Goal: Task Accomplishment & Management: Complete application form

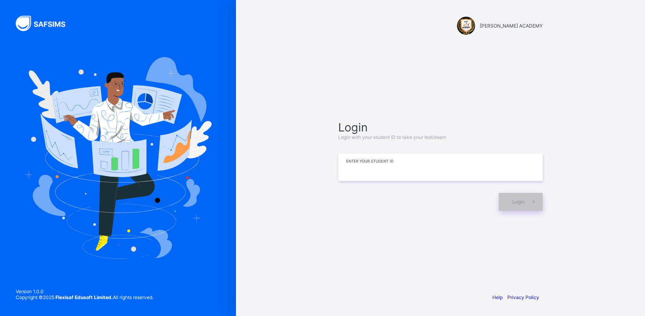
click at [466, 174] on input at bounding box center [440, 168] width 205 height 28
type input "*********"
click at [534, 200] on icon at bounding box center [534, 201] width 8 height 7
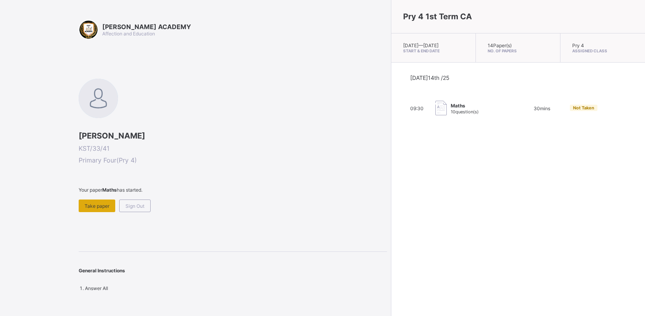
click at [92, 208] on div "Take paper" at bounding box center [97, 206] width 37 height 13
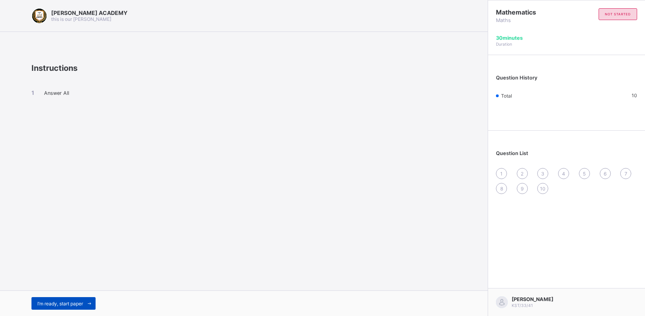
click at [48, 304] on span "I’m ready, start paper" at bounding box center [60, 304] width 46 height 6
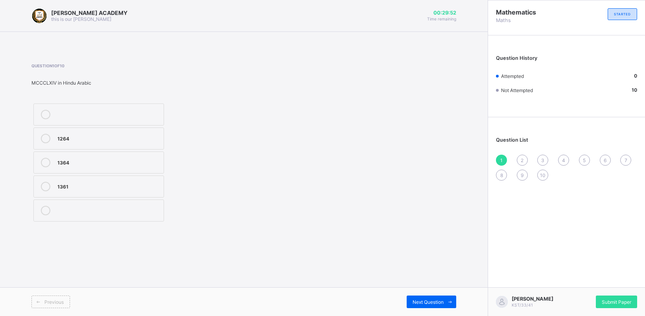
click at [86, 143] on div "1264" at bounding box center [108, 138] width 102 height 9
click at [524, 155] on div "2" at bounding box center [522, 160] width 11 height 11
click at [148, 117] on div "CMLXX" at bounding box center [108, 114] width 102 height 9
click at [540, 155] on div "3" at bounding box center [543, 160] width 11 height 11
click at [53, 141] on div at bounding box center [46, 138] width 16 height 9
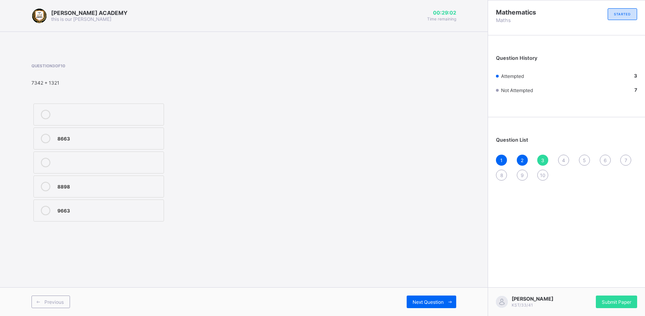
click at [563, 158] on span "4" at bounding box center [563, 160] width 3 height 6
click at [80, 133] on label "<" at bounding box center [98, 139] width 131 height 22
click at [583, 160] on span "5" at bounding box center [584, 160] width 3 height 6
click at [62, 132] on label "thousand" at bounding box center [98, 139] width 131 height 22
click at [605, 159] on span "6" at bounding box center [605, 160] width 3 height 6
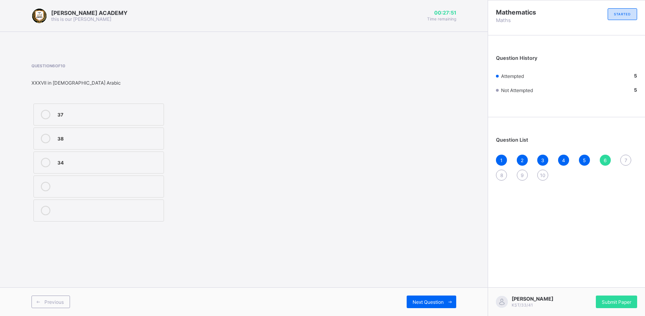
click at [87, 140] on div "38" at bounding box center [108, 138] width 102 height 8
click at [626, 157] on span "7" at bounding box center [626, 160] width 3 height 6
click at [114, 180] on label "CCCVIX" at bounding box center [98, 187] width 131 height 22
click at [502, 175] on span "8" at bounding box center [502, 175] width 3 height 6
click at [52, 181] on label "9877" at bounding box center [98, 187] width 131 height 22
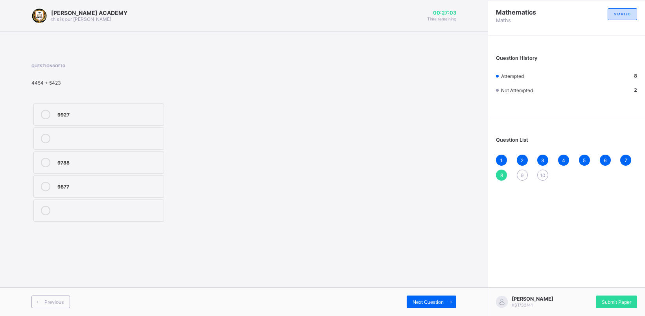
click at [522, 175] on span "9" at bounding box center [522, 175] width 3 height 6
click at [137, 146] on label "<" at bounding box center [98, 139] width 131 height 22
click at [542, 172] on span "10" at bounding box center [543, 175] width 6 height 6
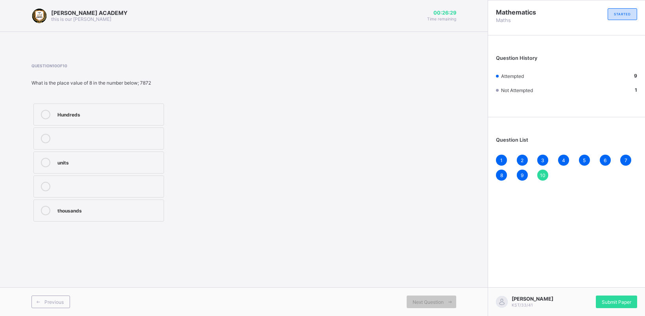
click at [108, 117] on div "Hundreds" at bounding box center [108, 114] width 102 height 9
click at [615, 300] on span "Submit Paper" at bounding box center [617, 302] width 30 height 6
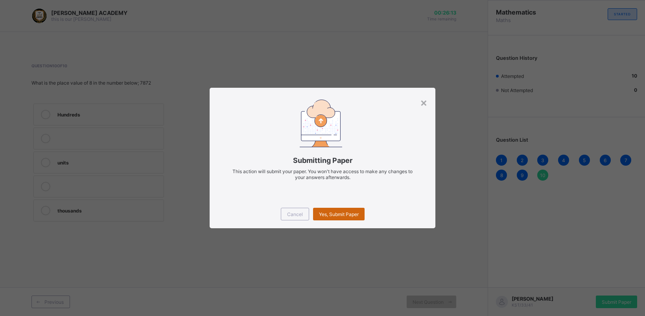
click at [326, 213] on span "Yes, Submit Paper" at bounding box center [339, 214] width 40 height 6
